Goal: Task Accomplishment & Management: Manage account settings

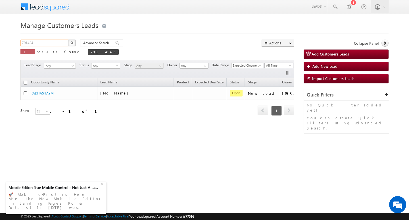
click at [39, 44] on input "791424" at bounding box center [44, 42] width 49 height 7
type input "7"
type input "Search Customers Leads"
click at [26, 45] on input "text" at bounding box center [44, 42] width 49 height 7
paste input "793653"
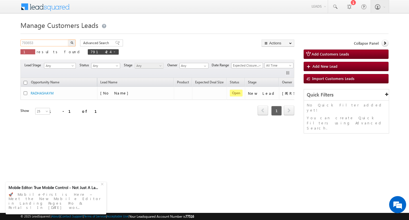
type input "793653"
click at [68, 39] on button "button" at bounding box center [71, 42] width 7 height 7
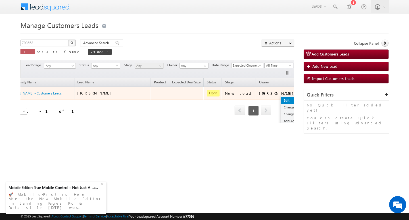
click at [281, 97] on link "Edit" at bounding box center [295, 100] width 28 height 7
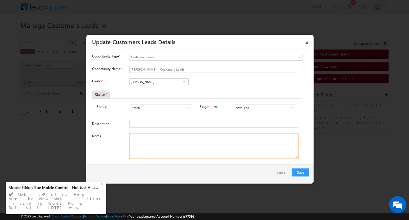
click at [184, 152] on textarea "Notes" at bounding box center [213, 146] width 169 height 26
click at [167, 84] on input "[PERSON_NAME]" at bounding box center [158, 81] width 59 height 7
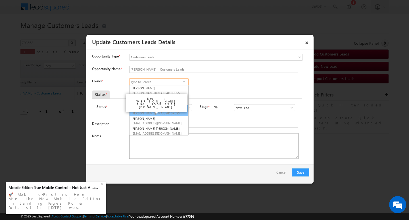
scroll to position [1, 0]
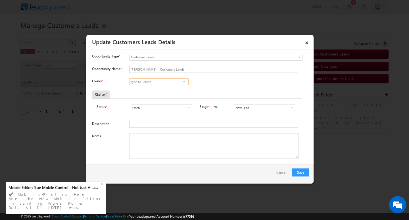
click at [146, 84] on input at bounding box center [158, 81] width 59 height 7
paste input "[EMAIL_ADDRESS][DOMAIN_NAME]"
click at [144, 88] on link "[PERSON_NAME] Nayak [EMAIL_ADDRESS][DOMAIN_NAME]" at bounding box center [158, 90] width 59 height 11
type input "[PERSON_NAME]"
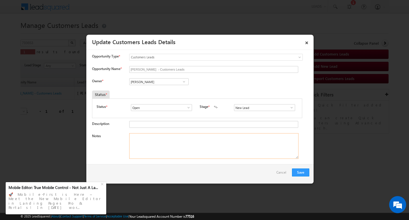
click at [172, 147] on textarea "Notes" at bounding box center [213, 146] width 169 height 26
click at [200, 151] on textarea "Notes" at bounding box center [213, 146] width 169 height 26
paste textarea "Customer Name: [PERSON_NAME] / ag : 50/ b / Self Employed/ mothe income : 50k /…"
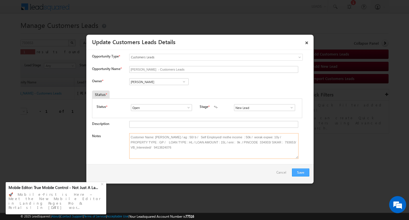
type textarea "Customer Name: [PERSON_NAME] / ag : 50/ b / Self Employed/ mothe income : 50k /…"
click at [300, 171] on button "Save" at bounding box center [300, 172] width 17 height 8
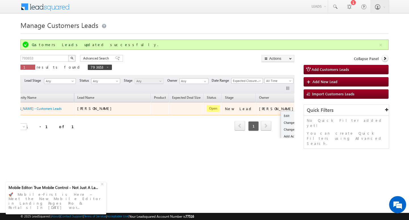
click at [304, 109] on button "button" at bounding box center [307, 108] width 6 height 6
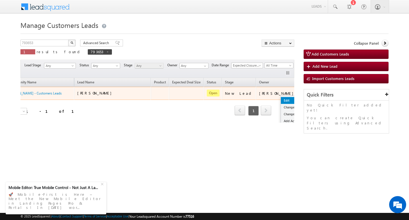
click at [281, 100] on link "Edit" at bounding box center [295, 100] width 28 height 7
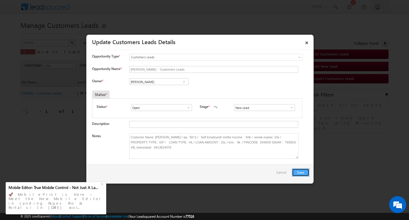
click at [302, 170] on button "Save" at bounding box center [300, 172] width 17 height 8
